Goal: Information Seeking & Learning: Learn about a topic

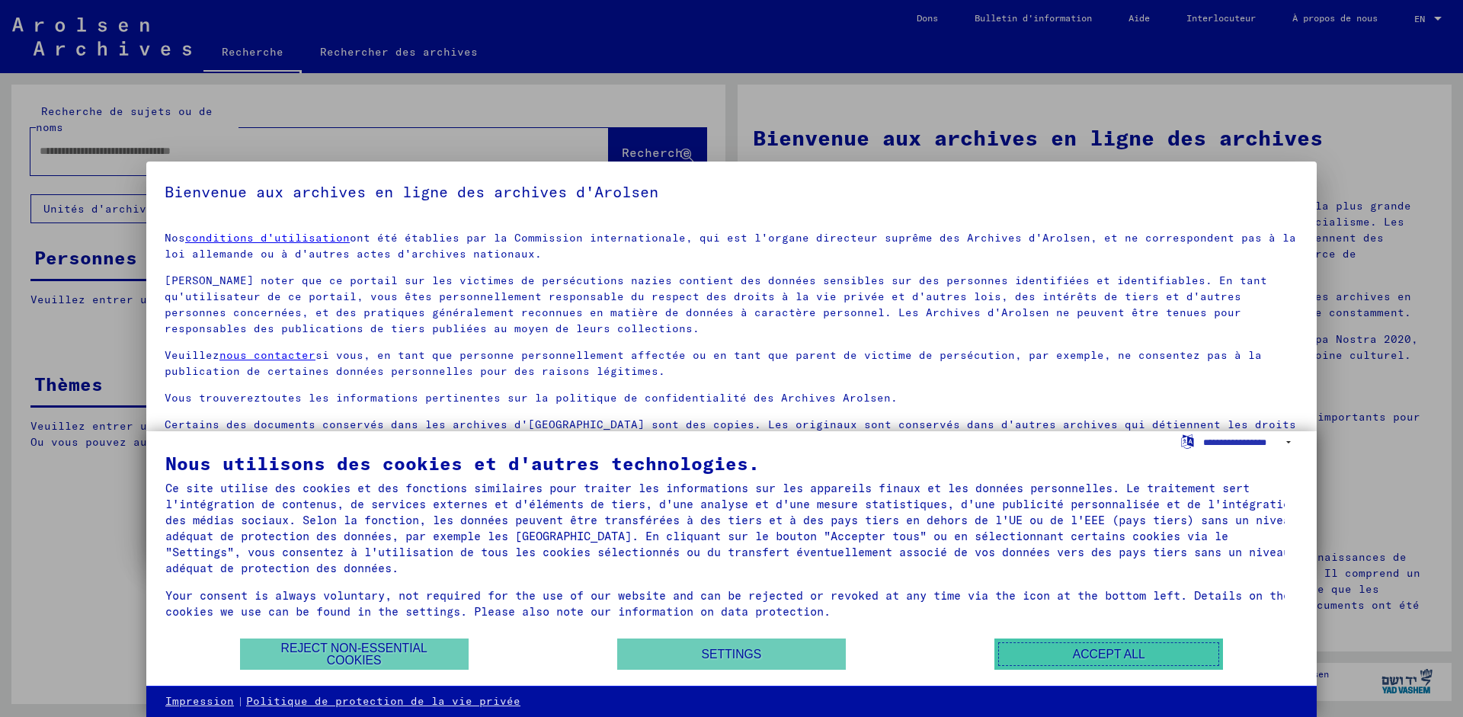
click at [1107, 651] on button "Accept all" at bounding box center [1108, 653] width 229 height 31
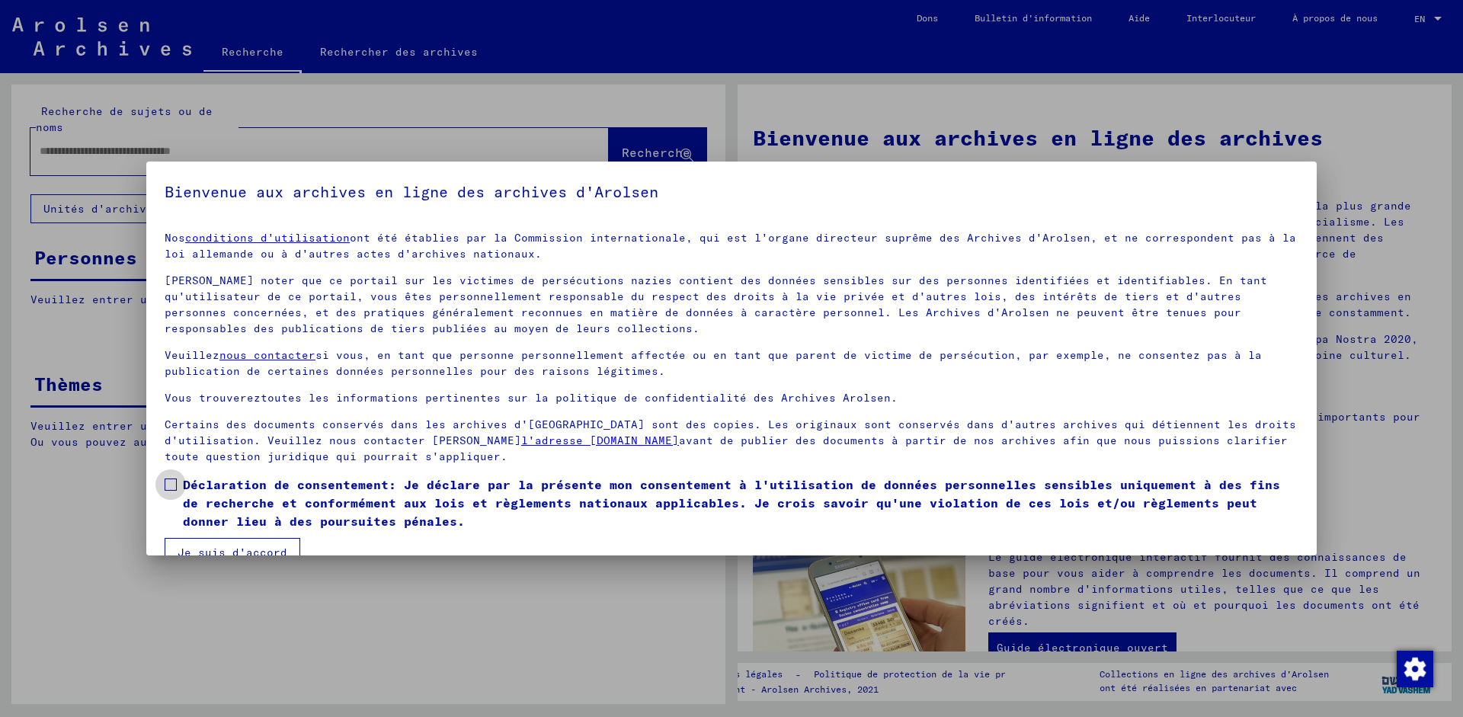
click at [168, 482] on span at bounding box center [171, 484] width 12 height 12
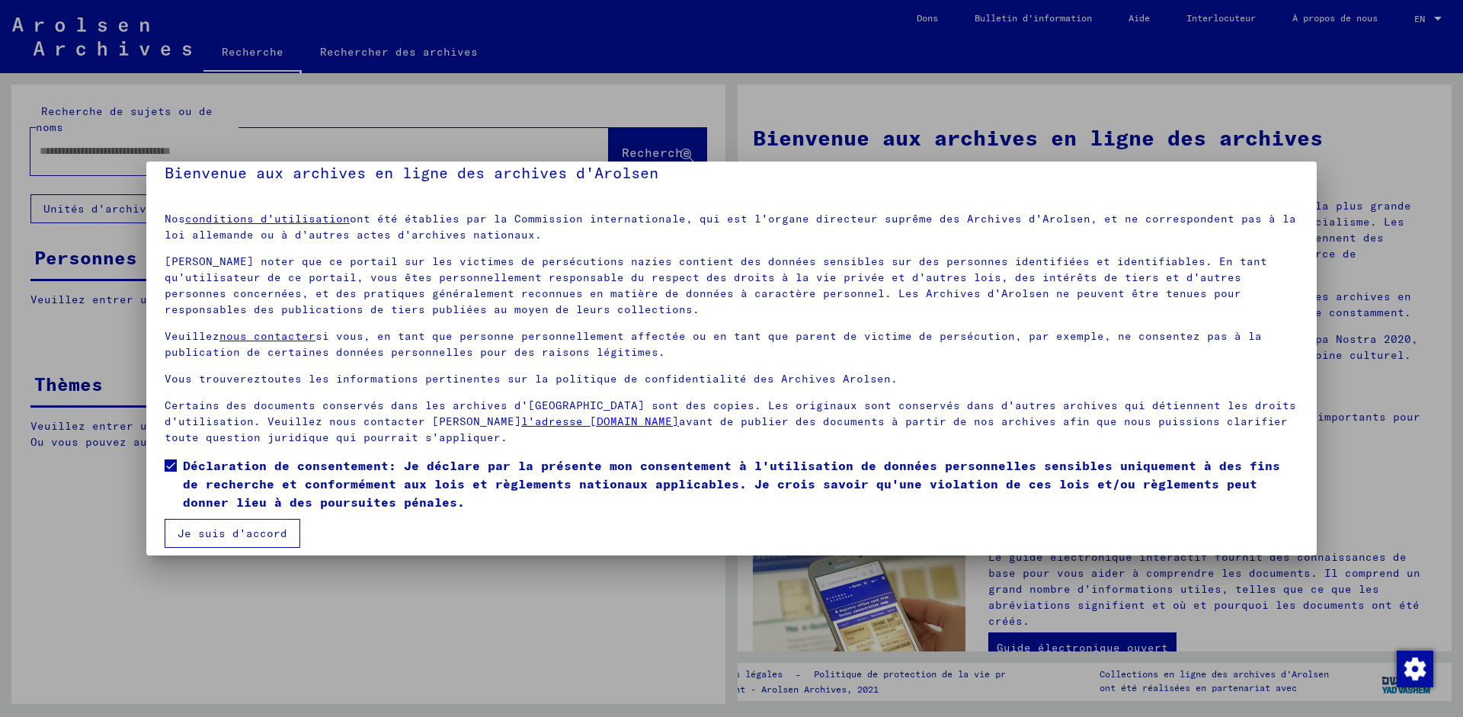
scroll to position [30, 0]
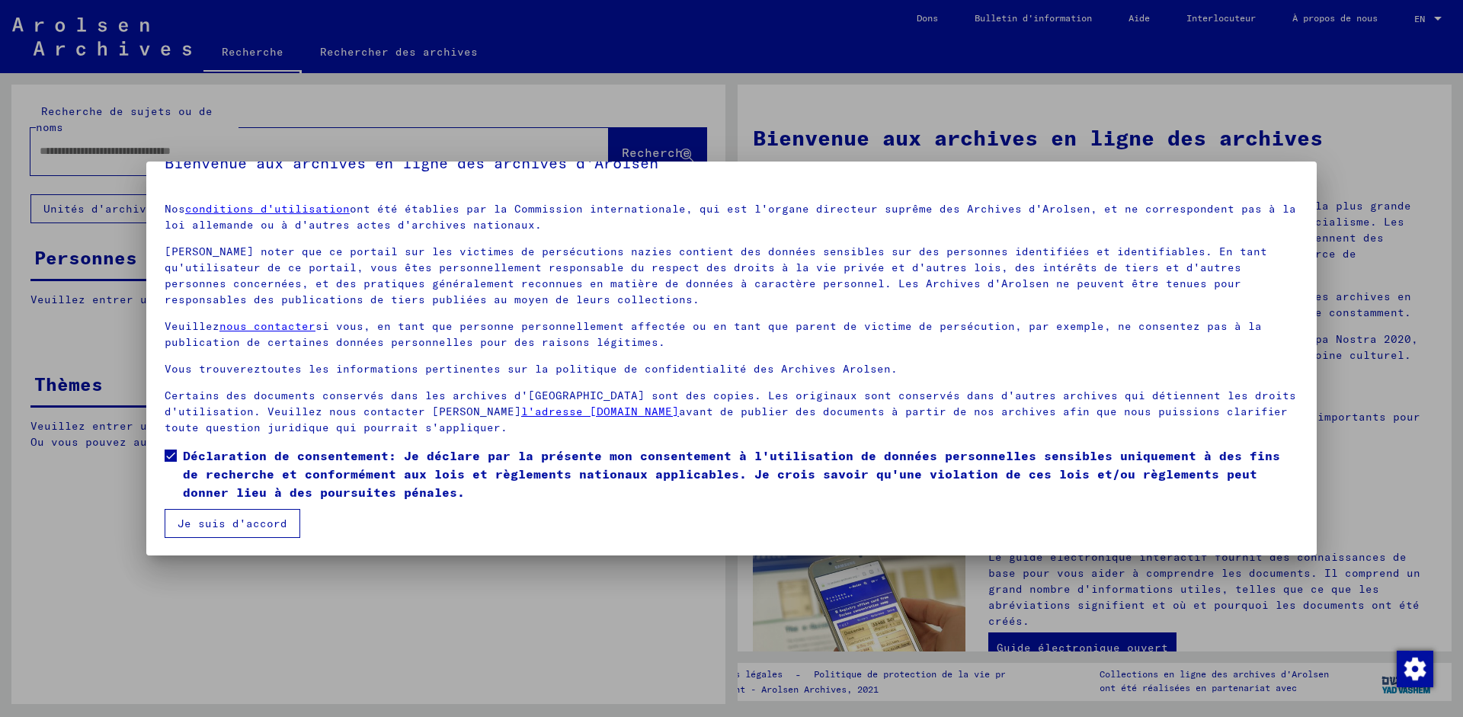
click at [229, 519] on button "Je suis d'accord" at bounding box center [233, 523] width 136 height 29
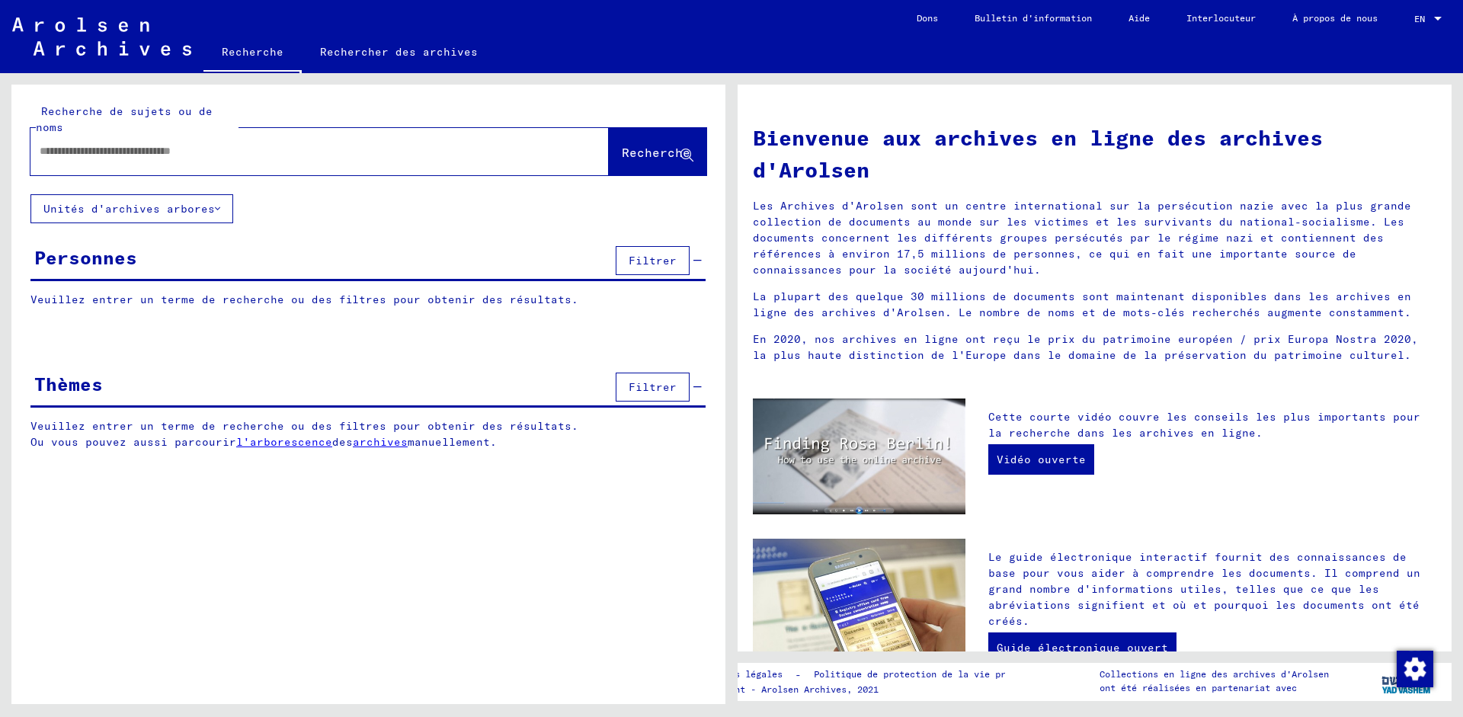
click at [43, 150] on input "text" at bounding box center [301, 151] width 523 height 16
click at [219, 206] on icon at bounding box center [217, 208] width 5 height 11
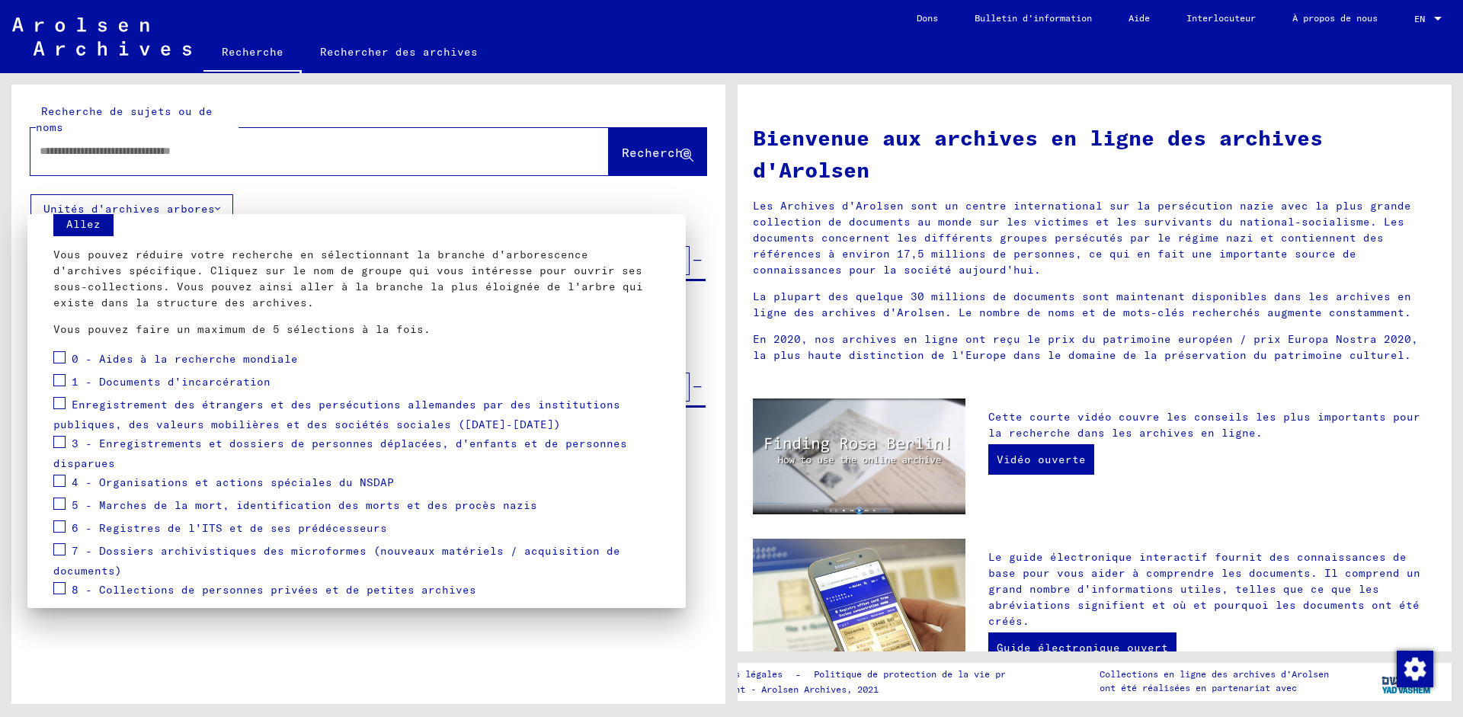
scroll to position [82, 0]
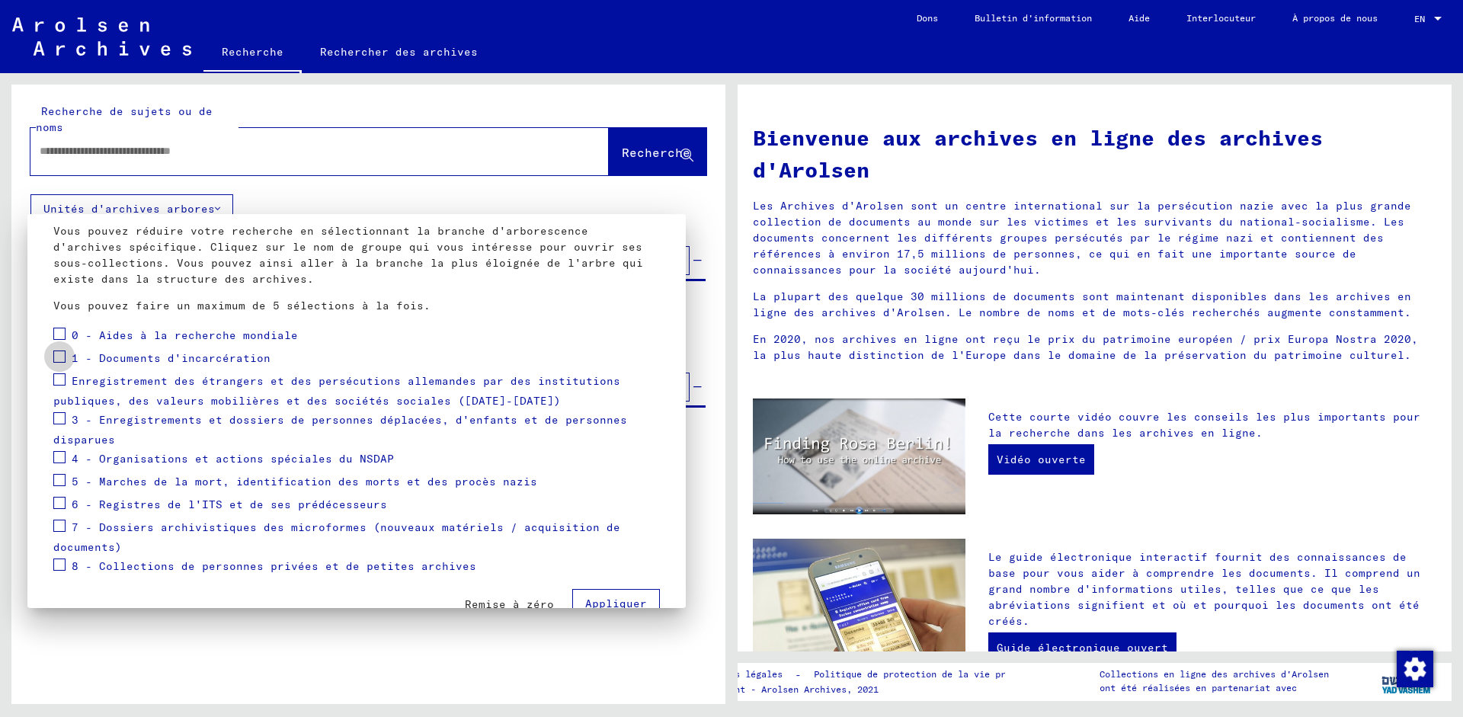
click at [60, 354] on span at bounding box center [59, 356] width 12 height 12
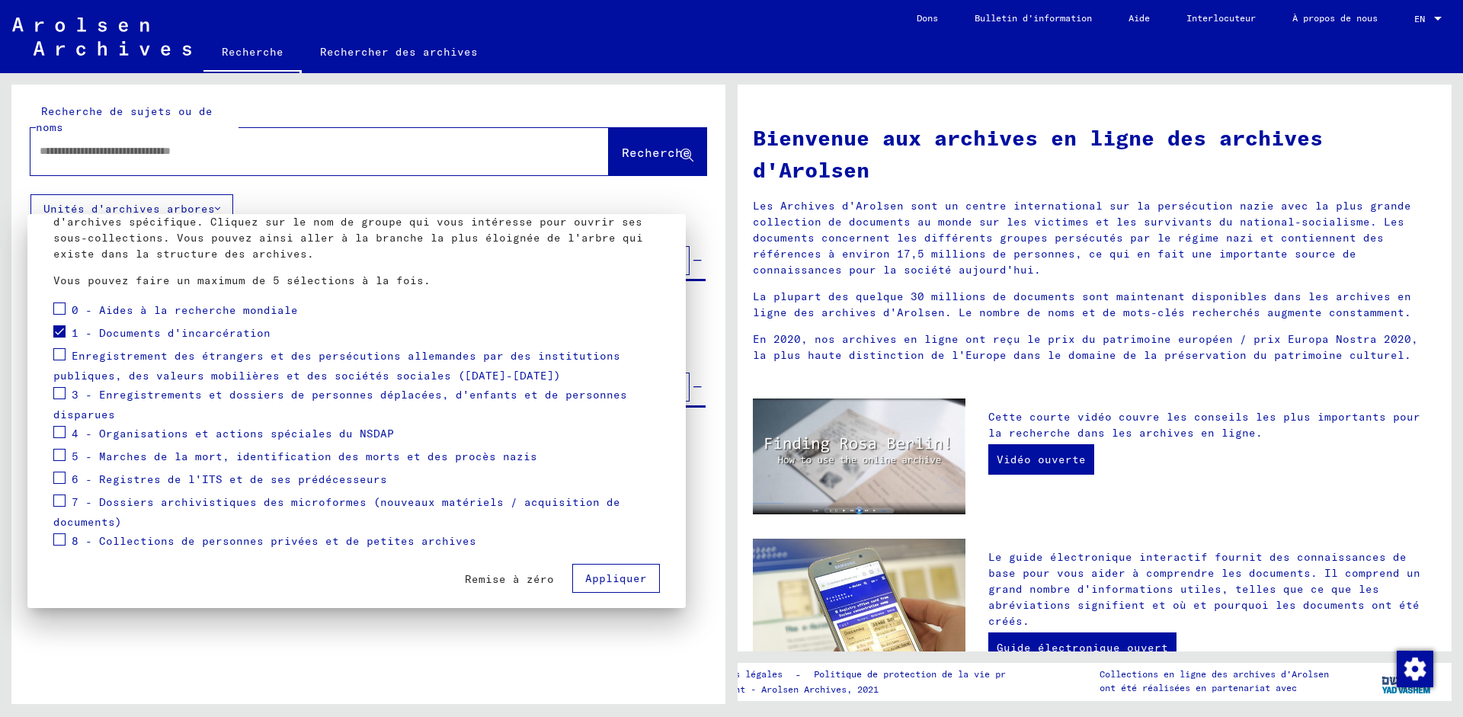
scroll to position [118, 0]
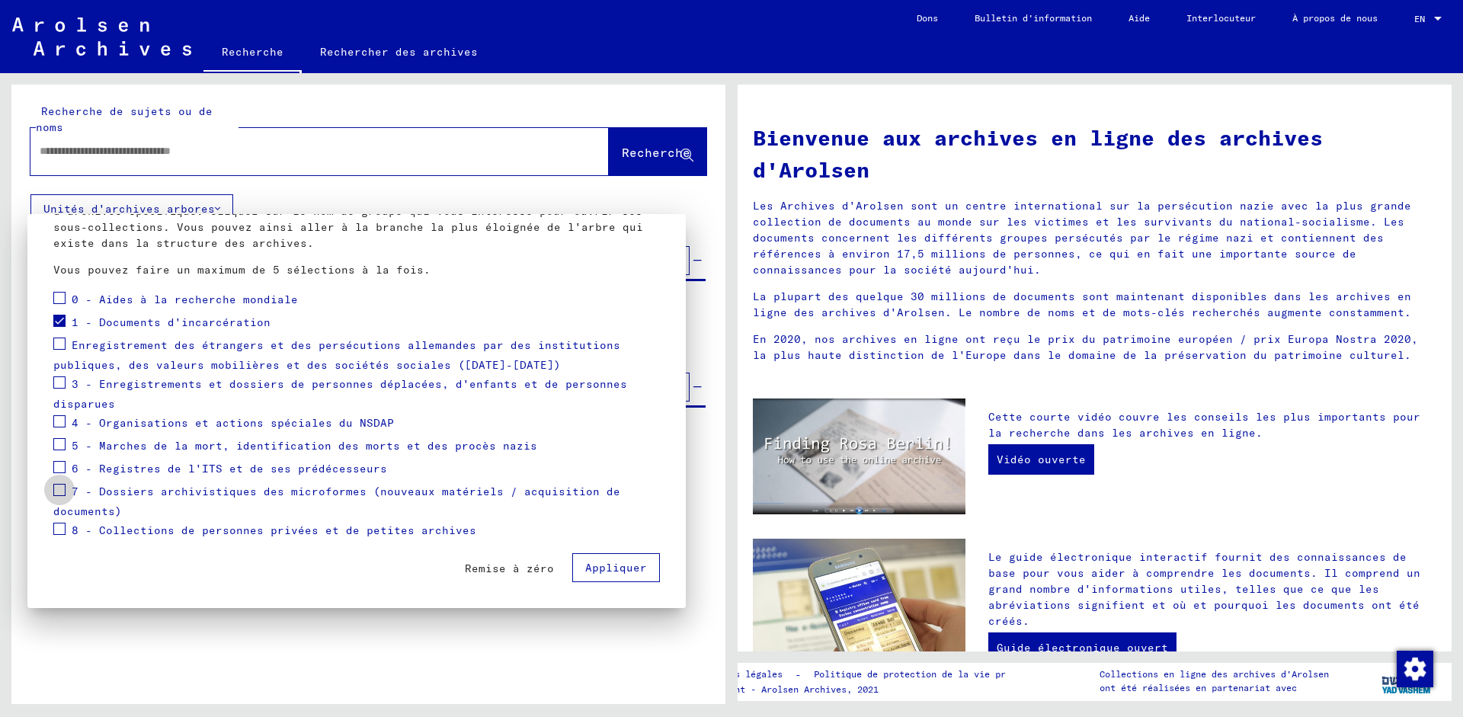
click at [56, 487] on span at bounding box center [59, 490] width 12 height 12
click at [62, 301] on span at bounding box center [59, 298] width 12 height 12
click at [600, 568] on span "Appliquer" at bounding box center [616, 568] width 62 height 14
